Goal: Entertainment & Leisure: Consume media (video, audio)

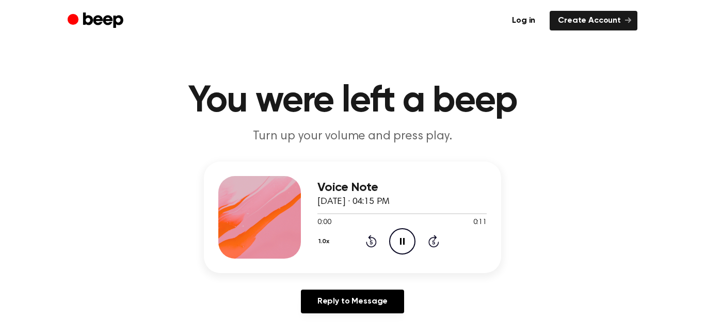
click at [397, 251] on icon "Pause Audio" at bounding box center [402, 241] width 26 height 26
click at [398, 246] on icon "Play Audio" at bounding box center [402, 241] width 26 height 26
click at [399, 233] on icon "Play Audio" at bounding box center [402, 241] width 26 height 26
click at [397, 241] on icon "Play Audio" at bounding box center [402, 241] width 26 height 26
click at [397, 230] on icon "Play Audio" at bounding box center [402, 241] width 26 height 26
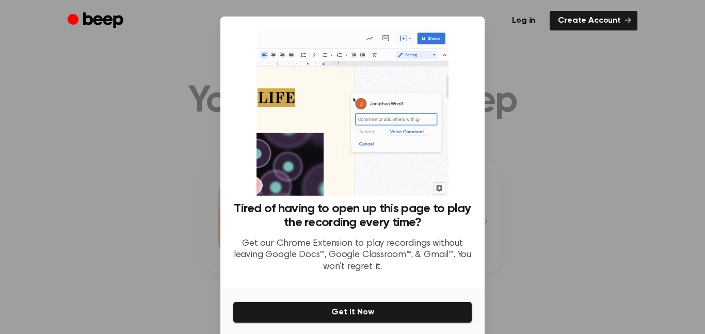
click at [523, 101] on div at bounding box center [352, 167] width 705 height 334
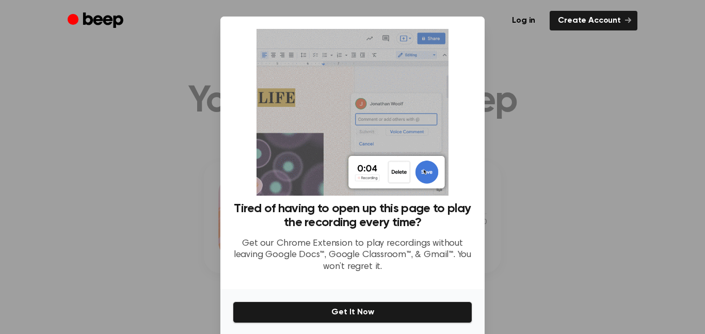
click at [522, 100] on div at bounding box center [352, 167] width 705 height 334
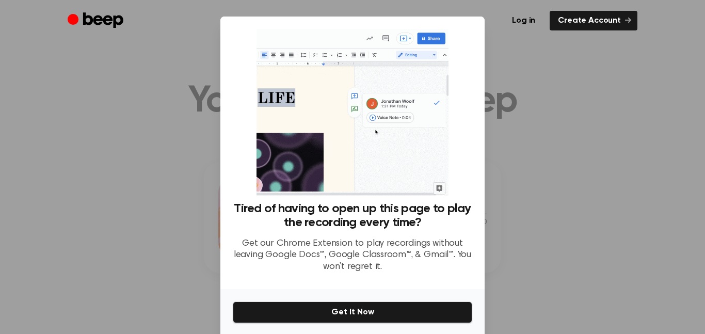
click at [522, 100] on div at bounding box center [352, 167] width 705 height 334
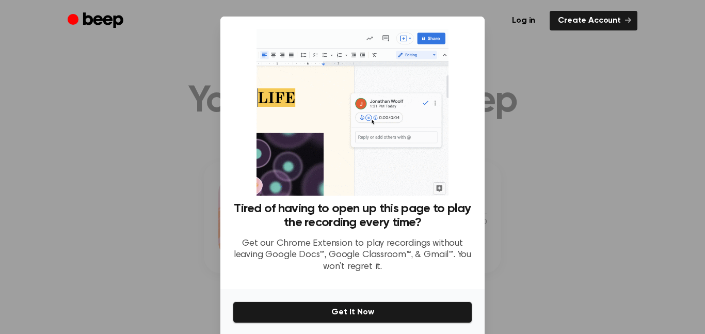
scroll to position [39, 0]
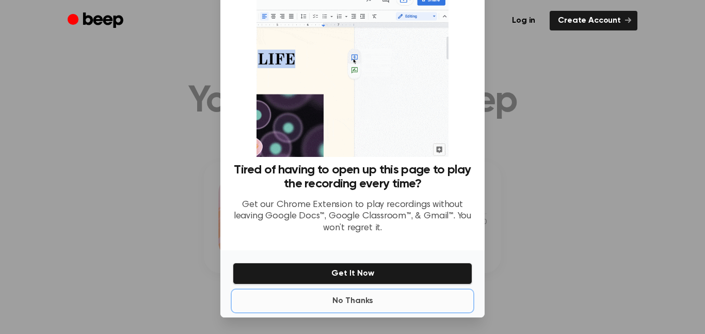
click at [373, 301] on button "No Thanks" at bounding box center [353, 301] width 240 height 21
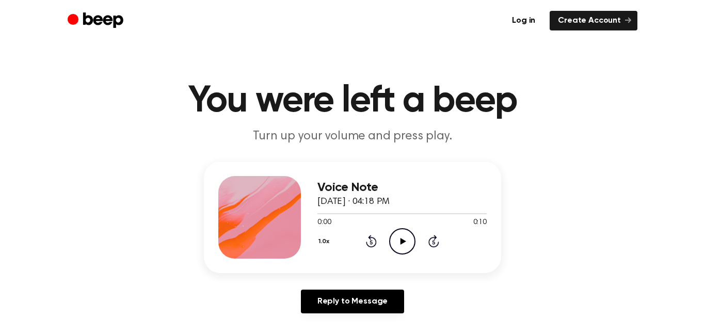
click at [395, 240] on icon "Play Audio" at bounding box center [402, 241] width 26 height 26
click at [408, 238] on icon "Play Audio" at bounding box center [402, 241] width 26 height 26
click at [399, 235] on icon "Play Audio" at bounding box center [402, 241] width 26 height 26
click at [403, 247] on icon "Play Audio" at bounding box center [402, 241] width 26 height 26
click at [405, 240] on icon "Play Audio" at bounding box center [402, 241] width 26 height 26
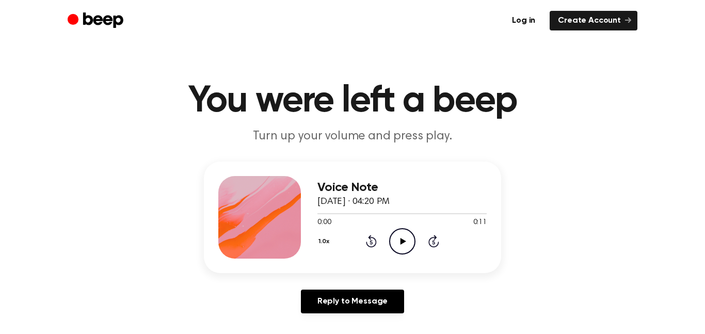
click at [404, 239] on icon "Play Audio" at bounding box center [402, 241] width 26 height 26
click at [405, 234] on icon "Play Audio" at bounding box center [402, 241] width 26 height 26
click at [400, 240] on icon at bounding box center [403, 241] width 6 height 7
click at [400, 240] on icon at bounding box center [402, 241] width 5 height 7
click at [250, 12] on ul "Log in Create Account" at bounding box center [385, 21] width 503 height 20
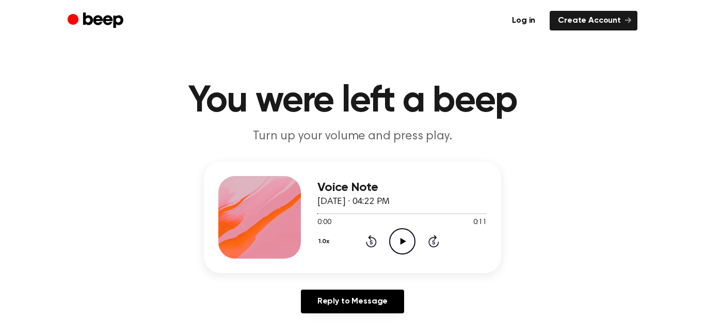
click at [390, 246] on circle at bounding box center [402, 241] width 25 height 25
click at [399, 249] on icon "Play Audio" at bounding box center [402, 241] width 26 height 26
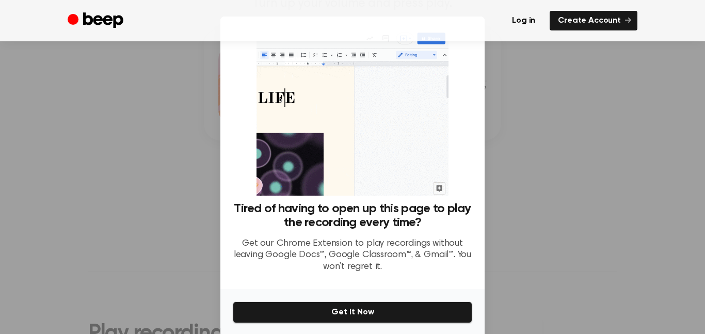
scroll to position [39, 0]
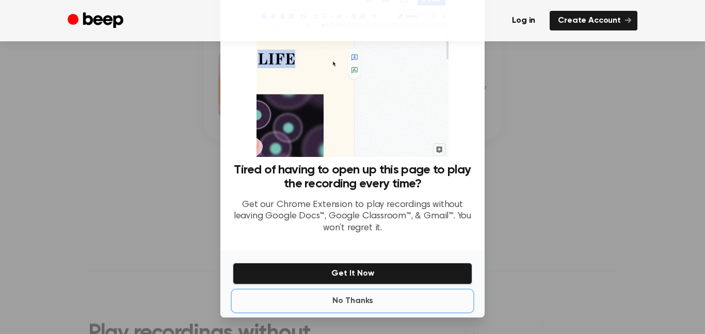
click at [387, 305] on button "No Thanks" at bounding box center [353, 301] width 240 height 21
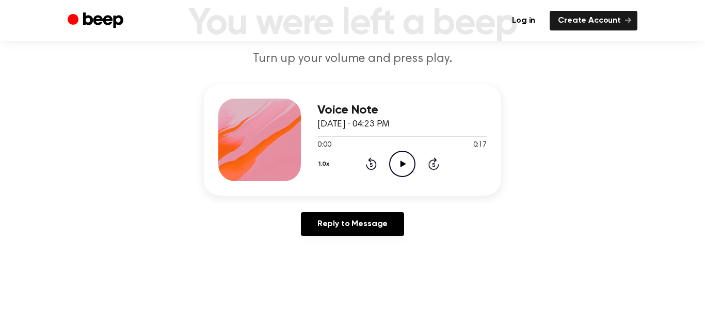
scroll to position [0, 0]
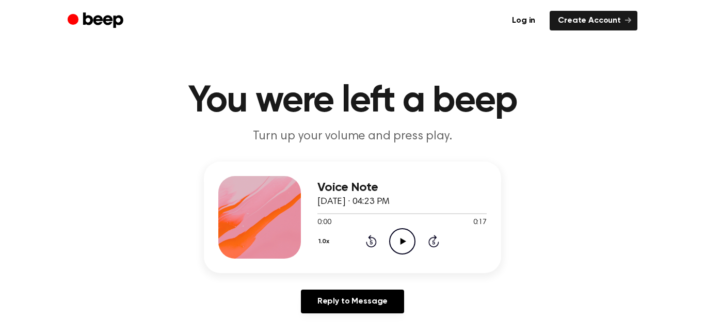
click at [398, 190] on h3 "Voice Note" at bounding box center [402, 188] width 169 height 14
click at [406, 233] on icon "Play Audio" at bounding box center [402, 241] width 26 height 26
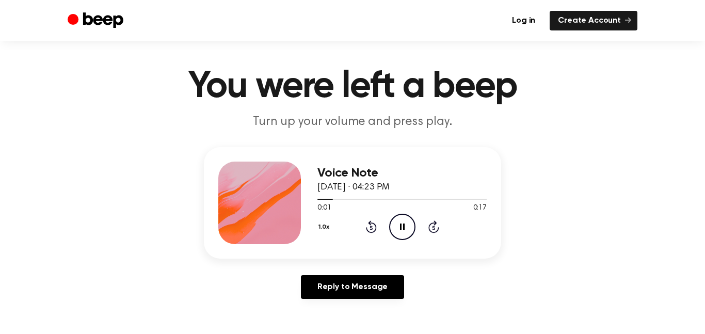
scroll to position [13, 0]
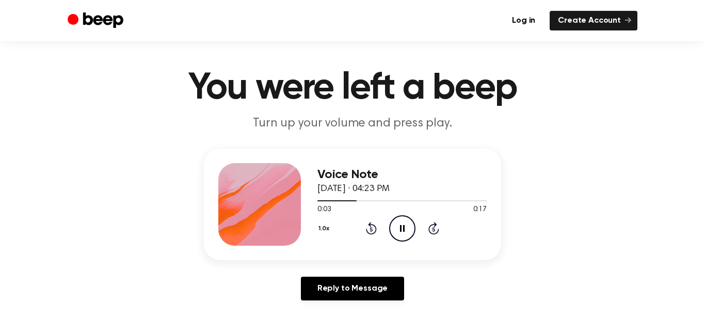
click at [371, 179] on h3 "Voice Note" at bounding box center [402, 175] width 169 height 14
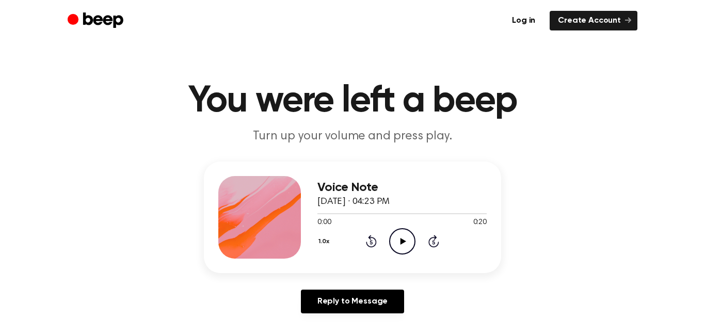
click at [393, 241] on icon "Play Audio" at bounding box center [402, 241] width 26 height 26
click at [402, 239] on icon at bounding box center [403, 241] width 6 height 7
click at [414, 237] on circle at bounding box center [402, 241] width 25 height 25
